Goal: Find specific page/section: Find specific page/section

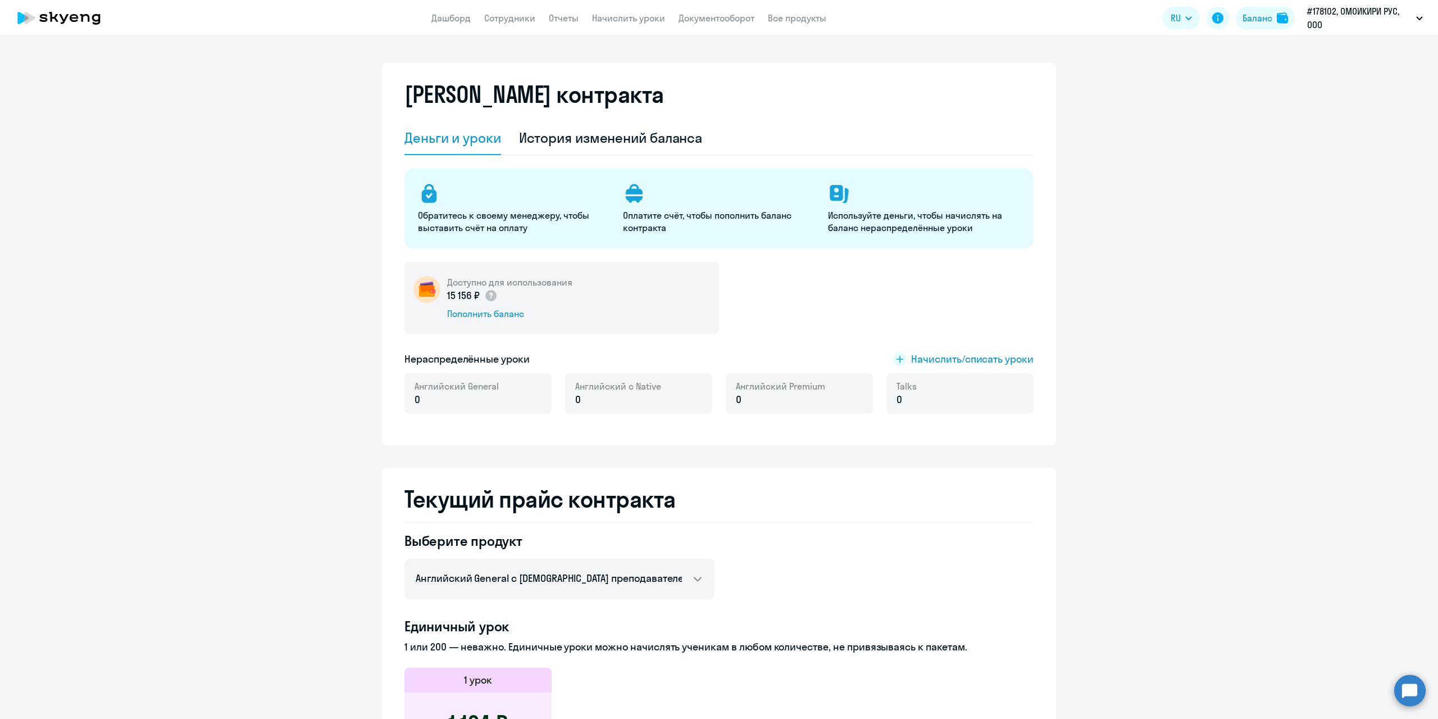
select select "english_adult_not_native_speaker"
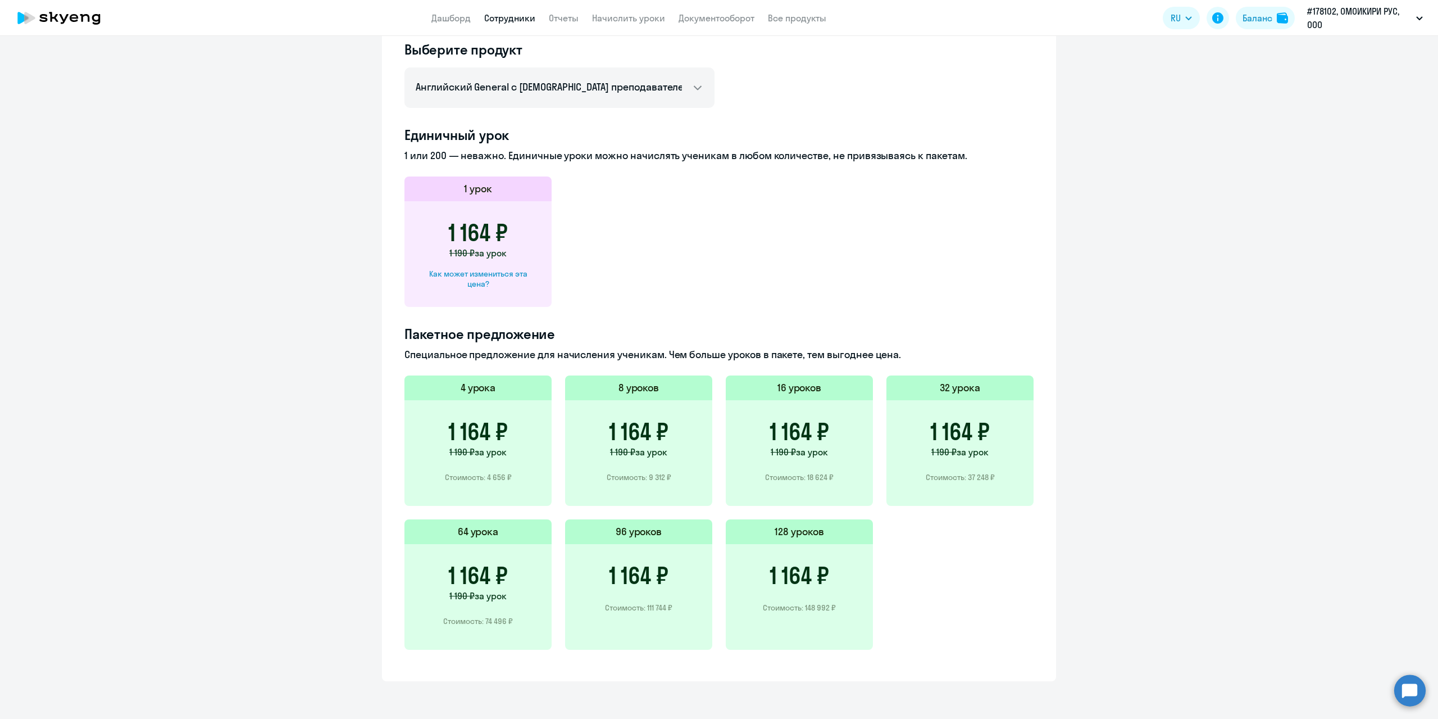
click at [508, 17] on link "Сотрудники" at bounding box center [509, 17] width 51 height 11
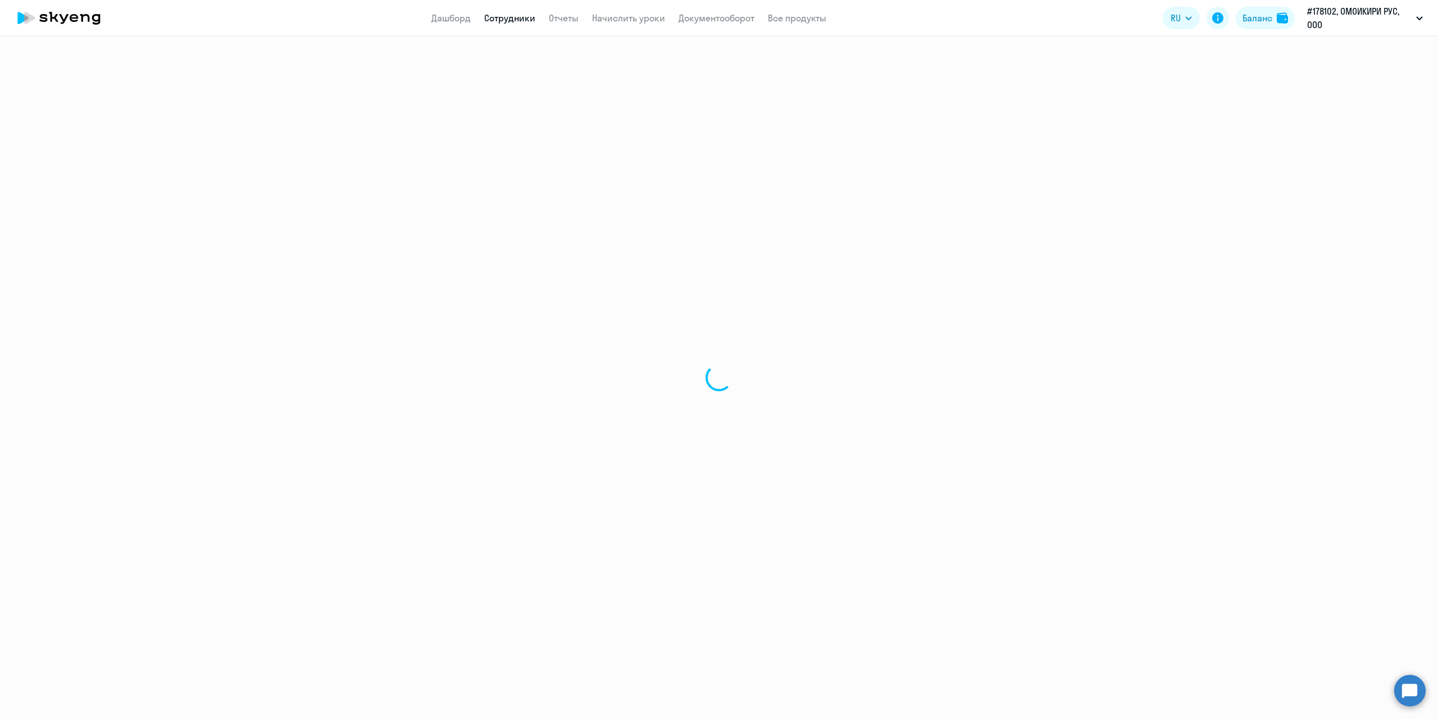
select select "30"
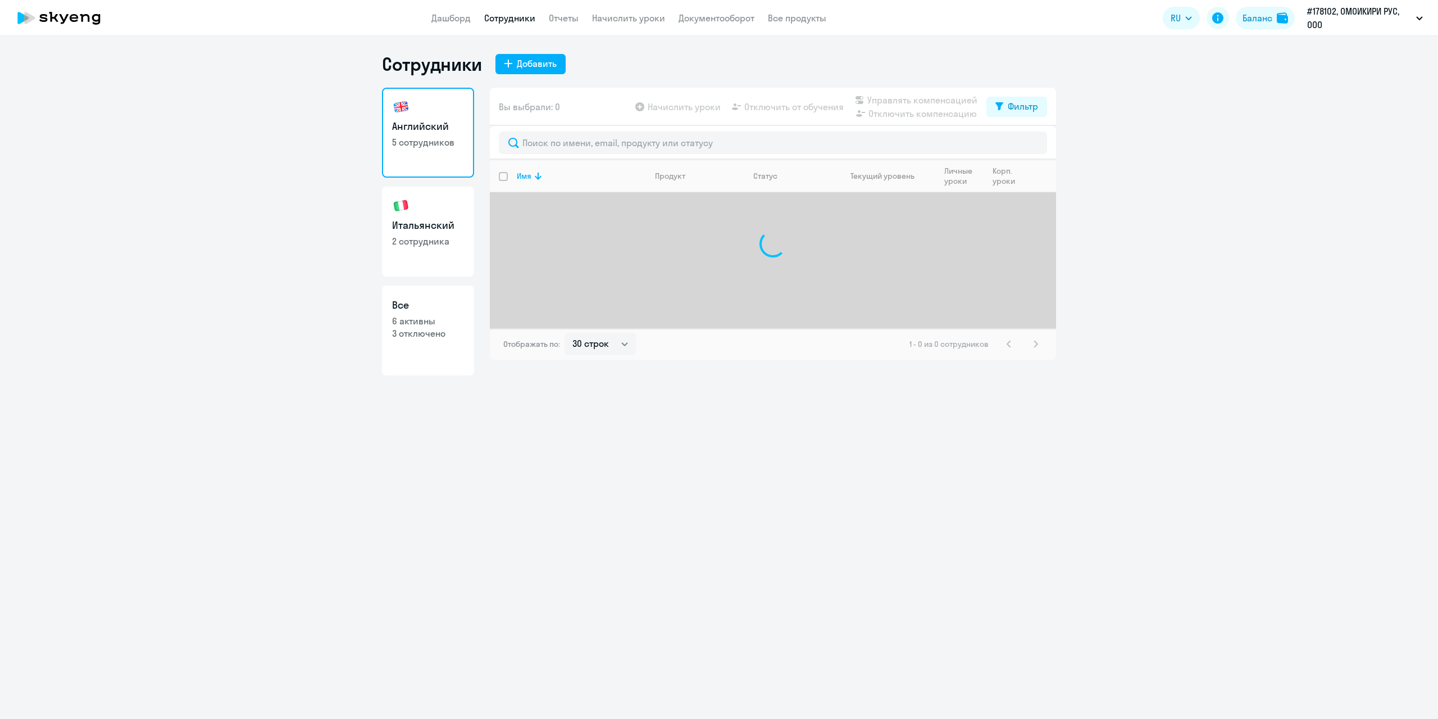
select select "30"
